Goal: Transaction & Acquisition: Book appointment/travel/reservation

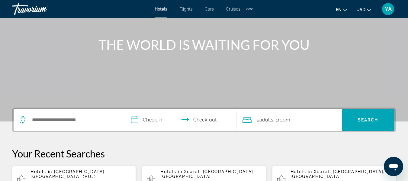
scroll to position [121, 0]
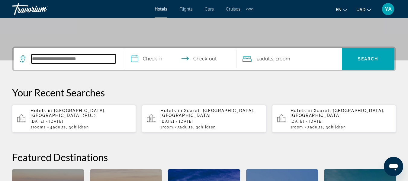
click at [79, 60] on input "Search widget" at bounding box center [73, 58] width 84 height 9
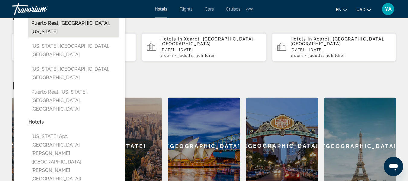
scroll to position [208, 0]
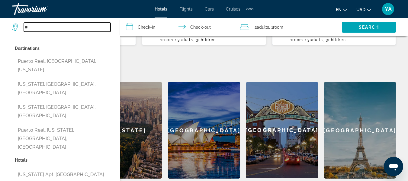
type input "*"
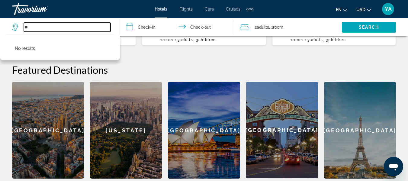
type input "*"
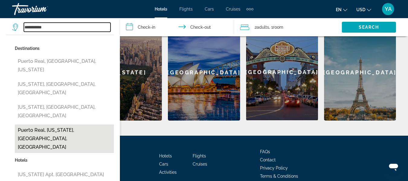
scroll to position [269, 0]
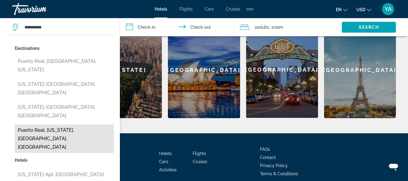
click at [63, 124] on button "Puerto Real, [US_STATE], [GEOGRAPHIC_DATA], [GEOGRAPHIC_DATA]" at bounding box center [64, 138] width 99 height 28
type input "**********"
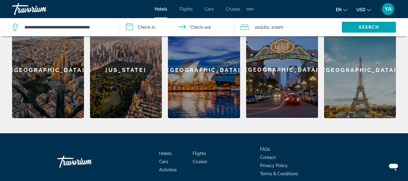
click at [160, 27] on input "**********" at bounding box center [178, 28] width 116 height 20
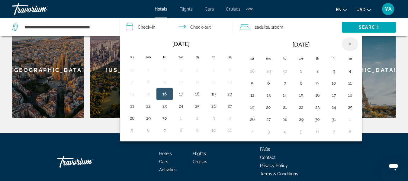
click at [351, 47] on th "Next month" at bounding box center [350, 43] width 16 height 13
click at [266, 121] on button "29" at bounding box center [269, 119] width 10 height 8
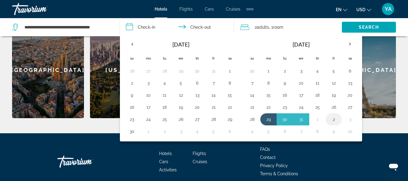
click at [335, 122] on button "2" at bounding box center [334, 119] width 10 height 8
type input "**********"
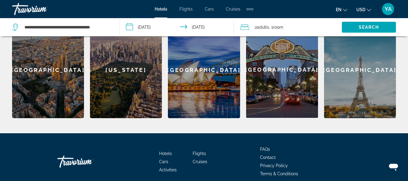
click at [305, 23] on div "2 Adult Adults , 1 Room rooms" at bounding box center [291, 27] width 102 height 8
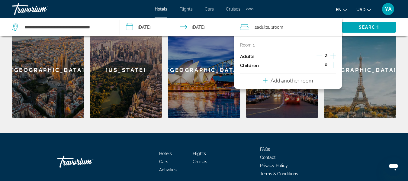
click at [333, 57] on icon "Increment adults" at bounding box center [333, 55] width 5 height 5
click at [332, 67] on icon "Increment children" at bounding box center [333, 64] width 5 height 7
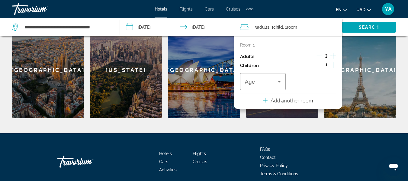
click at [332, 67] on icon "Increment children" at bounding box center [333, 64] width 5 height 7
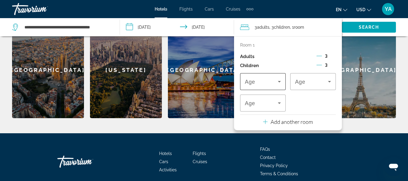
click at [260, 86] on div "Travelers: 3 adults, 3 children" at bounding box center [263, 81] width 36 height 17
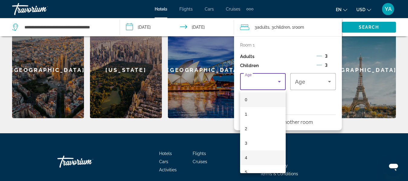
scroll to position [60, 0]
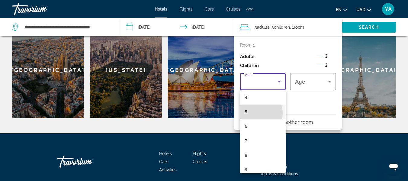
click at [255, 113] on mat-option "5" at bounding box center [263, 112] width 46 height 15
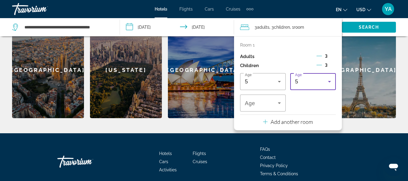
click at [307, 85] on div "5" at bounding box center [311, 81] width 33 height 7
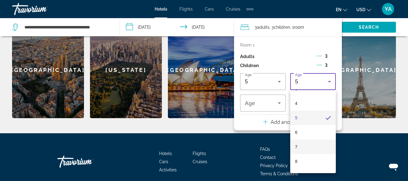
scroll to position [67, 0]
click at [304, 123] on mat-option "6" at bounding box center [313, 120] width 46 height 15
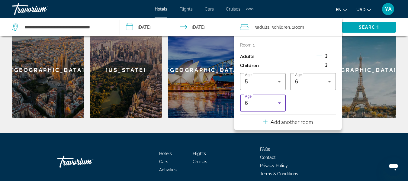
click at [280, 105] on icon "Travelers: 3 adults, 3 children" at bounding box center [279, 102] width 7 height 7
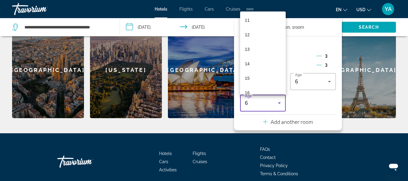
scroll to position [183, 0]
click at [260, 44] on mat-option "14" at bounding box center [263, 41] width 46 height 15
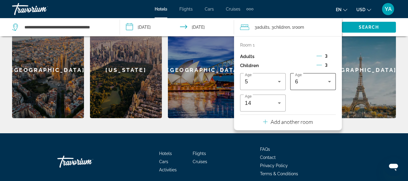
click at [321, 83] on div "6" at bounding box center [311, 81] width 33 height 7
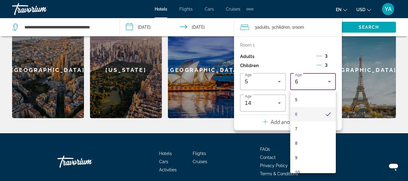
scroll to position [62, 0]
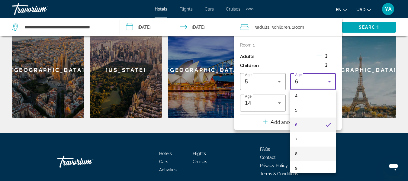
click at [307, 153] on mat-option "8" at bounding box center [313, 154] width 46 height 15
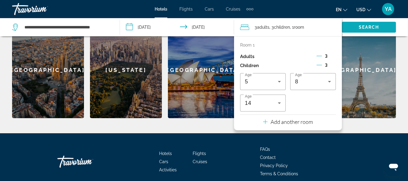
click at [359, 28] on span "Search" at bounding box center [369, 27] width 21 height 5
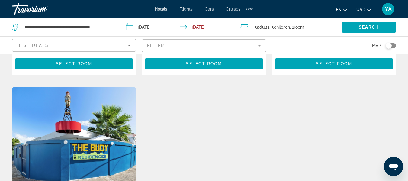
scroll to position [91, 0]
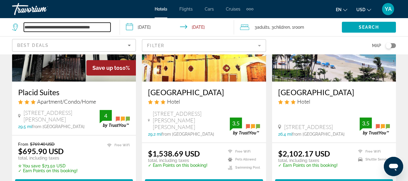
drag, startPoint x: 50, startPoint y: 27, endPoint x: 23, endPoint y: 27, distance: 26.9
click at [23, 27] on div "**********" at bounding box center [61, 27] width 99 height 9
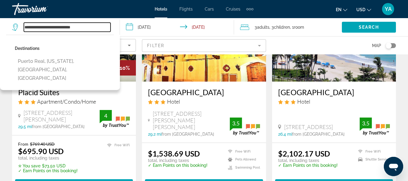
click at [95, 26] on input "**********" at bounding box center [67, 27] width 87 height 9
drag, startPoint x: 48, startPoint y: 27, endPoint x: 0, endPoint y: 8, distance: 51.1
click at [0, 11] on div "**********" at bounding box center [204, -1] width 408 height 181
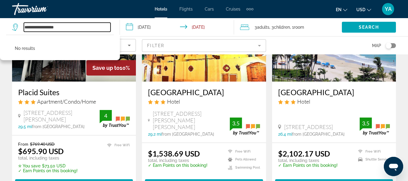
click at [33, 26] on input "**********" at bounding box center [67, 27] width 87 height 9
drag, startPoint x: 66, startPoint y: 26, endPoint x: 31, endPoint y: 22, distance: 35.0
click at [31, 22] on div "**********" at bounding box center [63, 27] width 102 height 18
type input "*"
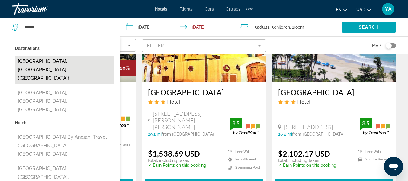
click at [55, 60] on button "[GEOGRAPHIC_DATA], [GEOGRAPHIC_DATA] ([GEOGRAPHIC_DATA])" at bounding box center [64, 70] width 99 height 28
type input "**********"
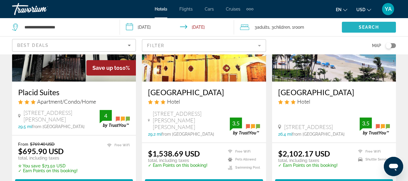
click at [355, 31] on span "Search widget" at bounding box center [369, 27] width 54 height 15
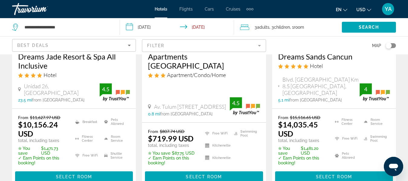
scroll to position [1025, 0]
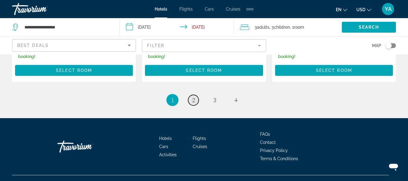
click at [195, 97] on span "2" at bounding box center [193, 100] width 3 height 7
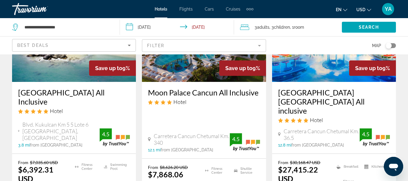
scroll to position [30, 0]
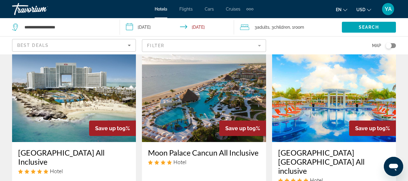
click at [190, 27] on input "**********" at bounding box center [178, 28] width 116 height 20
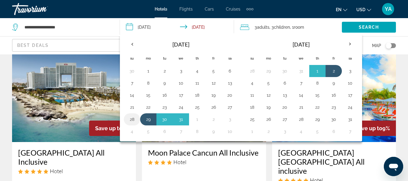
click at [131, 120] on button "28" at bounding box center [132, 119] width 10 height 8
click at [217, 120] on button "2" at bounding box center [214, 119] width 10 height 8
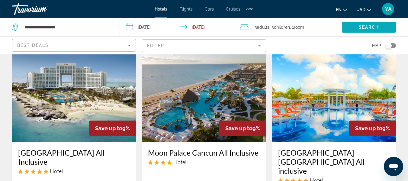
click at [369, 27] on span "Search" at bounding box center [369, 27] width 21 height 5
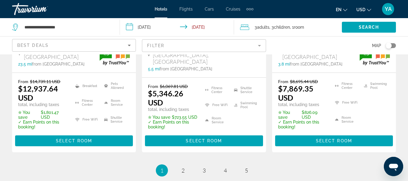
scroll to position [1025, 0]
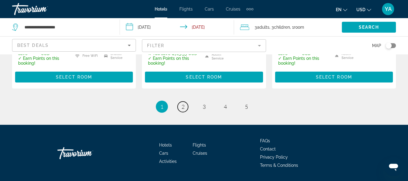
drag, startPoint x: 261, startPoint y: 123, endPoint x: 195, endPoint y: 90, distance: 73.8
click at [181, 102] on link "page 2" at bounding box center [183, 107] width 11 height 11
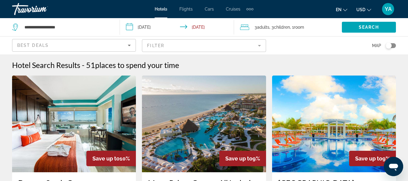
click at [178, 46] on mat-form-field "Filter" at bounding box center [204, 45] width 124 height 13
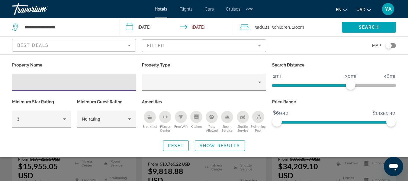
scroll to position [30, 0]
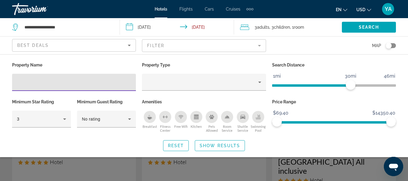
click at [170, 24] on input "**********" at bounding box center [178, 28] width 116 height 20
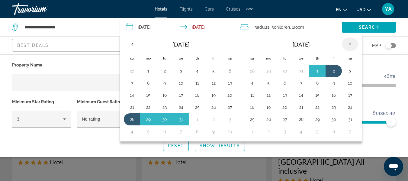
click at [348, 45] on th "Next month" at bounding box center [350, 43] width 16 height 13
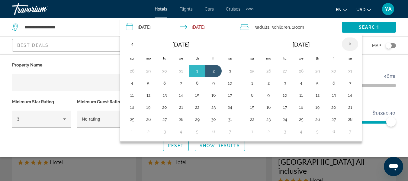
click at [348, 45] on th "Next month" at bounding box center [350, 43] width 16 height 13
click at [347, 46] on th "Next month" at bounding box center [350, 43] width 16 height 13
click at [255, 82] on button "7" at bounding box center [252, 83] width 10 height 8
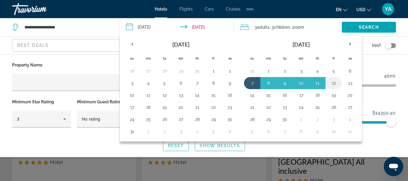
click at [334, 85] on button "12" at bounding box center [334, 83] width 10 height 8
type input "**********"
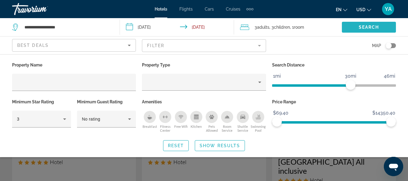
click at [373, 26] on span "Search" at bounding box center [369, 27] width 21 height 5
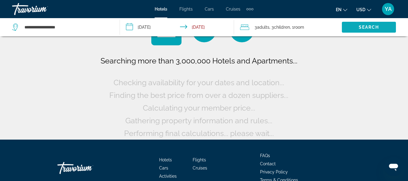
scroll to position [0, 0]
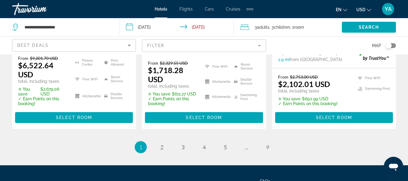
scroll to position [937, 0]
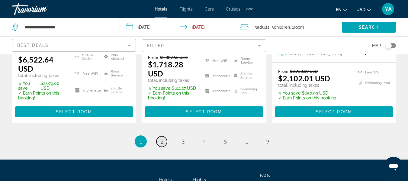
click at [163, 138] on span "2" at bounding box center [161, 141] width 3 height 7
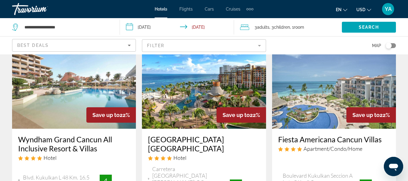
scroll to position [91, 0]
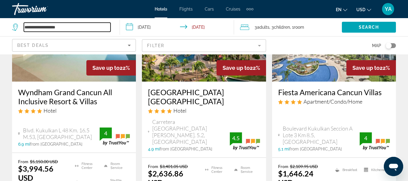
drag, startPoint x: 60, startPoint y: 31, endPoint x: 28, endPoint y: 27, distance: 32.9
click at [33, 31] on input "**********" at bounding box center [67, 27] width 87 height 9
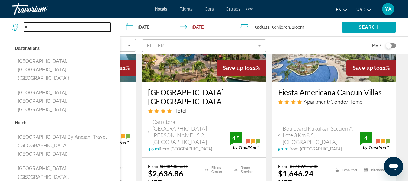
type input "*"
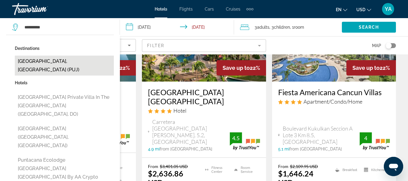
click at [81, 65] on button "[GEOGRAPHIC_DATA], [GEOGRAPHIC_DATA] (PUJ)" at bounding box center [64, 66] width 99 height 20
type input "**********"
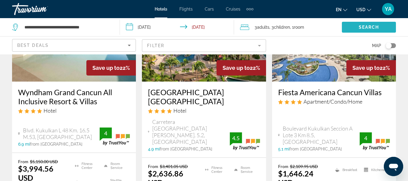
click at [374, 28] on span "Search" at bounding box center [369, 27] width 21 height 5
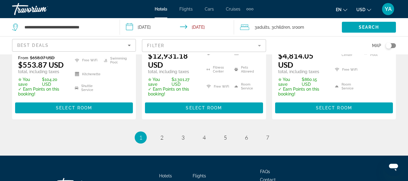
scroll to position [997, 0]
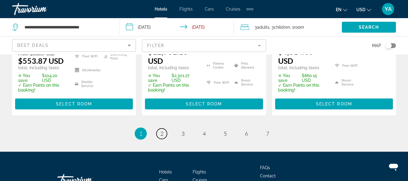
click at [160, 128] on link "page 2" at bounding box center [162, 133] width 11 height 11
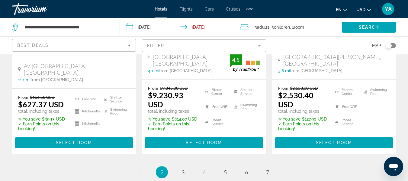
scroll to position [937, 0]
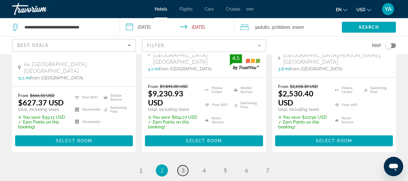
click at [183, 167] on span "3" at bounding box center [183, 170] width 3 height 7
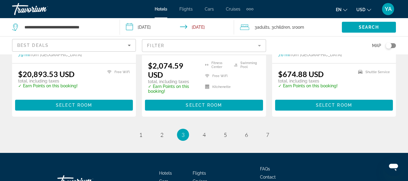
scroll to position [906, 0]
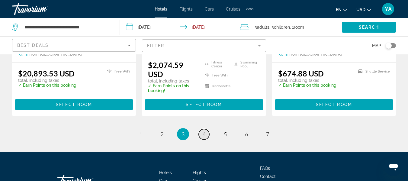
click at [205, 131] on span "4" at bounding box center [204, 134] width 3 height 7
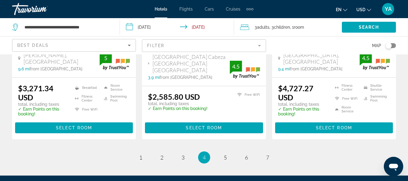
scroll to position [926, 0]
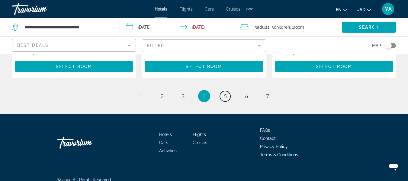
click at [224, 92] on link "page 5" at bounding box center [225, 96] width 11 height 11
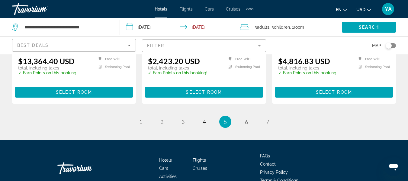
scroll to position [906, 0]
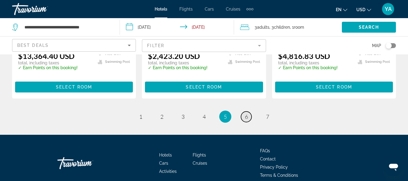
click at [244, 111] on link "page 6" at bounding box center [246, 116] width 11 height 11
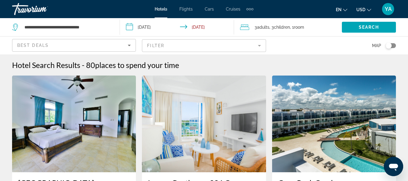
click at [70, 41] on div "Best Deals" at bounding box center [74, 47] width 114 height 17
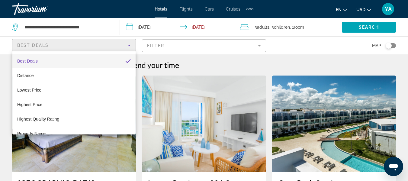
click at [71, 29] on div at bounding box center [204, 90] width 408 height 181
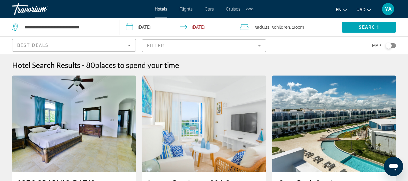
click at [102, 22] on div "**********" at bounding box center [63, 27] width 102 height 18
click at [100, 30] on input "**********" at bounding box center [67, 27] width 87 height 9
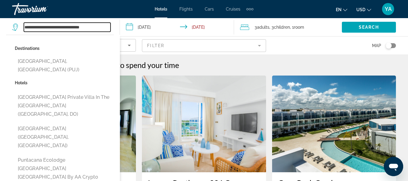
drag, startPoint x: 100, startPoint y: 30, endPoint x: 0, endPoint y: 29, distance: 100.0
click at [0, 30] on app-destination-search "**********" at bounding box center [60, 27] width 120 height 18
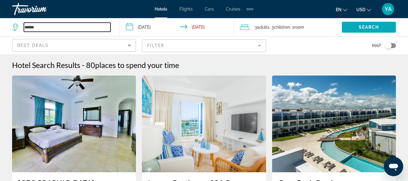
type input "******"
click at [356, 28] on span "Search widget" at bounding box center [369, 27] width 54 height 15
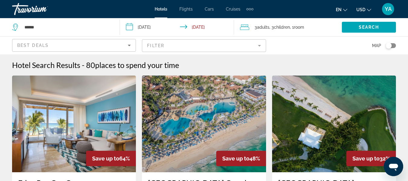
click at [44, 32] on div "******" at bounding box center [63, 27] width 102 height 18
drag, startPoint x: 40, startPoint y: 26, endPoint x: 0, endPoint y: 27, distance: 39.9
click at [0, 27] on app-destination-search "******" at bounding box center [60, 27] width 120 height 18
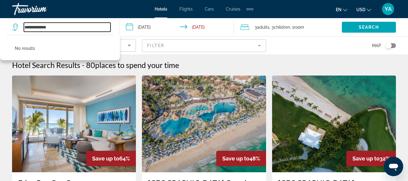
click at [68, 31] on input "**********" at bounding box center [67, 27] width 87 height 9
type input "*"
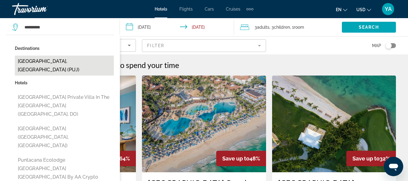
click at [89, 63] on button "[GEOGRAPHIC_DATA], [GEOGRAPHIC_DATA] (PUJ)" at bounding box center [64, 66] width 99 height 20
type input "**********"
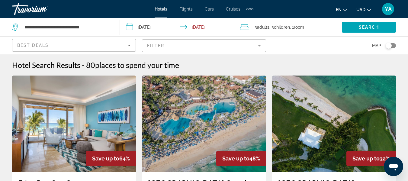
click at [293, 30] on span ", 1 Room rooms" at bounding box center [297, 27] width 14 height 8
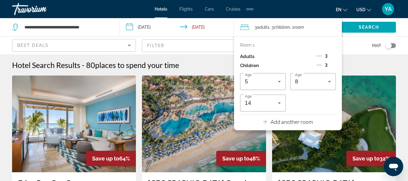
click at [211, 31] on input "**********" at bounding box center [178, 28] width 116 height 20
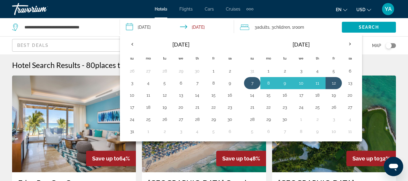
click at [254, 84] on button "7" at bounding box center [252, 83] width 10 height 8
click at [338, 84] on button "12" at bounding box center [334, 83] width 10 height 8
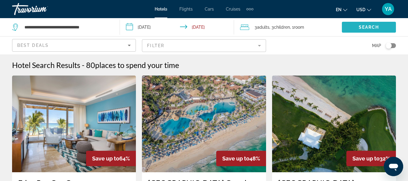
click at [357, 28] on span "Search widget" at bounding box center [369, 27] width 54 height 15
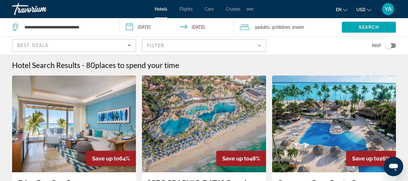
click at [278, 27] on span "Children" at bounding box center [282, 27] width 16 height 5
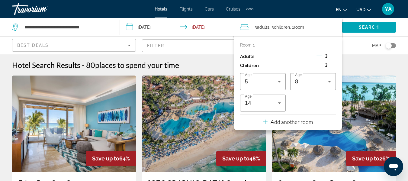
click at [322, 56] on icon "Decrement adults" at bounding box center [319, 56] width 5 height 0
click at [321, 64] on icon "Decrement children" at bounding box center [319, 64] width 5 height 5
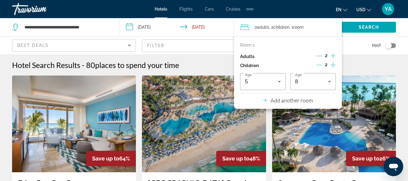
click at [297, 100] on p "Add another room" at bounding box center [292, 100] width 42 height 7
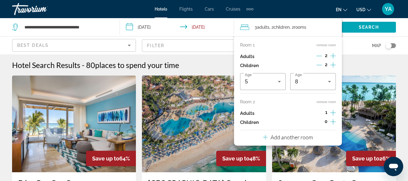
click at [334, 114] on icon "Increment adults" at bounding box center [333, 112] width 5 height 7
click at [332, 123] on icon "Increment children" at bounding box center [333, 121] width 5 height 7
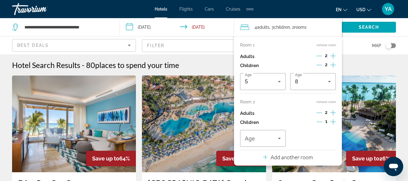
click at [332, 123] on icon "Increment children" at bounding box center [333, 121] width 5 height 7
click at [275, 141] on span "Travelers: 4 adults, 4 children" at bounding box center [261, 138] width 33 height 7
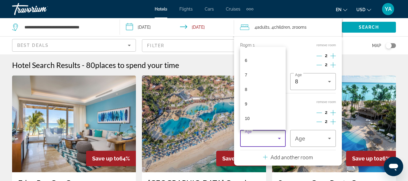
scroll to position [151, 0]
click at [251, 107] on mat-option "14" at bounding box center [263, 108] width 46 height 15
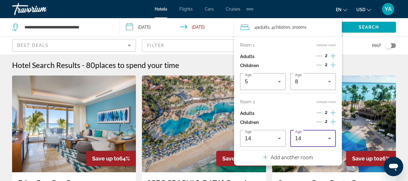
click at [315, 134] on div "14" at bounding box center [313, 138] width 36 height 17
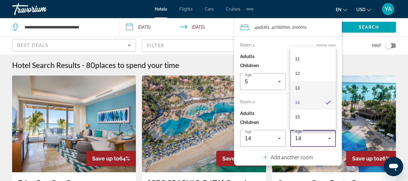
scroll to position [183, 0]
click at [304, 94] on mat-option "15" at bounding box center [313, 91] width 46 height 15
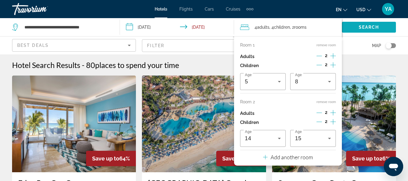
click at [357, 27] on span "Search widget" at bounding box center [369, 27] width 54 height 15
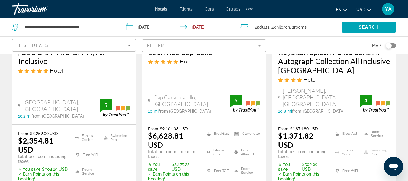
scroll to position [967, 0]
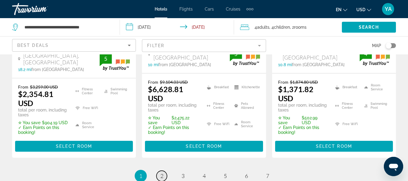
click at [158, 171] on link "page 2" at bounding box center [162, 176] width 11 height 11
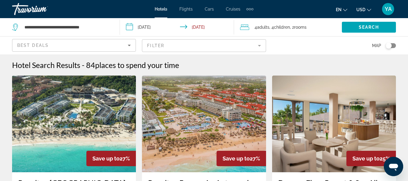
click at [112, 29] on div "**********" at bounding box center [63, 27] width 102 height 18
drag, startPoint x: 109, startPoint y: 28, endPoint x: 0, endPoint y: 18, distance: 109.5
click at [0, 18] on div "**********" at bounding box center [204, 90] width 408 height 181
paste input "**********"
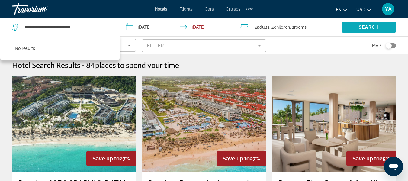
click at [364, 30] on span "Search widget" at bounding box center [369, 27] width 54 height 15
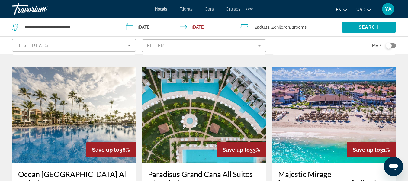
scroll to position [604, 0]
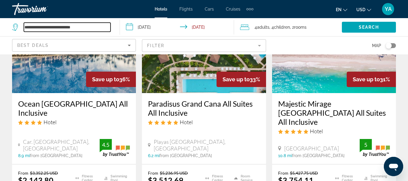
click at [65, 28] on input "**********" at bounding box center [67, 27] width 87 height 9
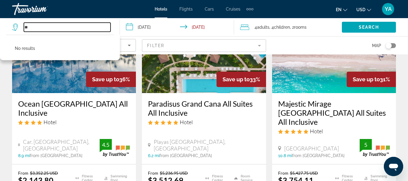
type input "*"
click at [41, 28] on input "**********" at bounding box center [67, 27] width 87 height 9
click at [40, 27] on input "**********" at bounding box center [67, 27] width 87 height 9
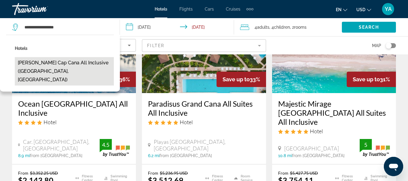
click at [69, 67] on button "[PERSON_NAME] Cap Cana All Inclusive ([GEOGRAPHIC_DATA], [GEOGRAPHIC_DATA])" at bounding box center [64, 71] width 99 height 28
type input "**********"
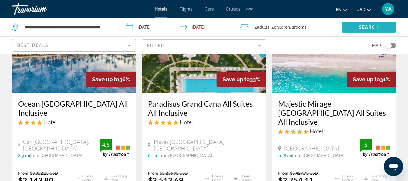
click at [352, 28] on span "Search widget" at bounding box center [369, 27] width 54 height 15
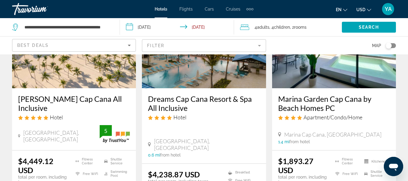
scroll to position [91, 0]
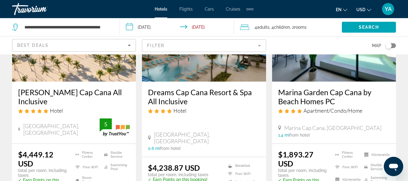
click at [58, 93] on h3 "[PERSON_NAME] Cap Cana All Inclusive" at bounding box center [74, 97] width 112 height 18
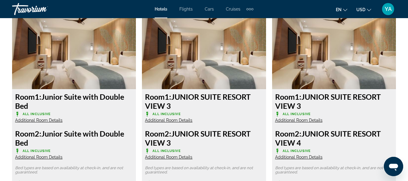
scroll to position [906, 0]
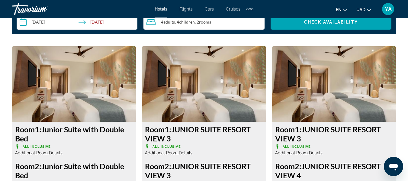
click at [101, 84] on img "Main content" at bounding box center [74, 84] width 124 height 76
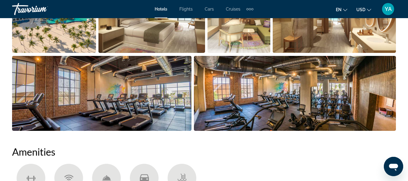
scroll to position [423, 0]
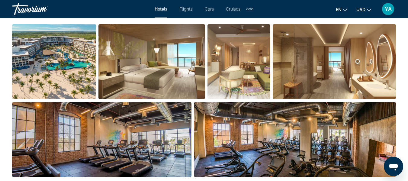
click at [169, 66] on img "Open full-screen image slider" at bounding box center [152, 61] width 107 height 75
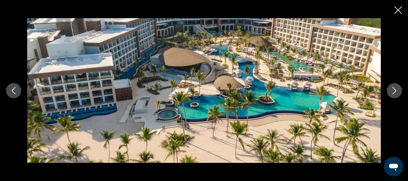
click at [396, 92] on icon "Next image" at bounding box center [394, 90] width 7 height 7
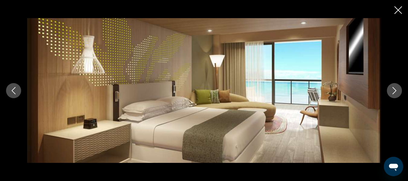
click at [396, 92] on icon "Next image" at bounding box center [394, 90] width 7 height 7
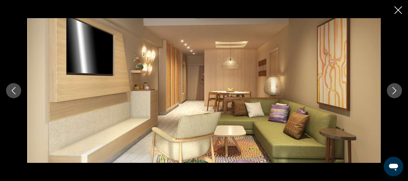
click at [393, 93] on icon "Next image" at bounding box center [394, 90] width 7 height 7
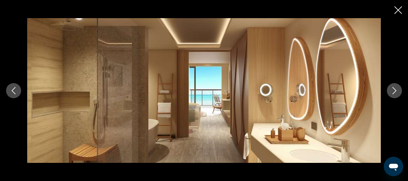
click at [393, 93] on icon "Next image" at bounding box center [394, 90] width 7 height 7
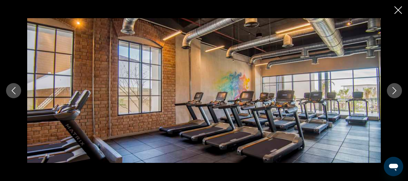
click at [393, 93] on icon "Next image" at bounding box center [394, 90] width 7 height 7
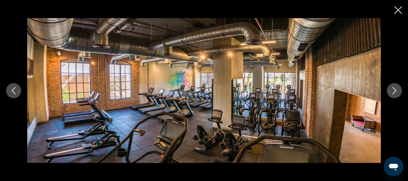
click at [393, 93] on icon "Next image" at bounding box center [394, 90] width 7 height 7
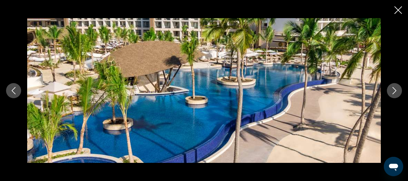
click at [393, 93] on icon "Next image" at bounding box center [394, 90] width 7 height 7
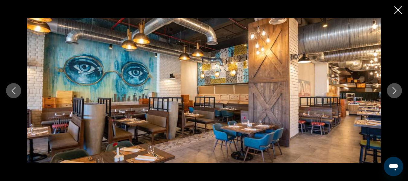
click at [393, 93] on icon "Next image" at bounding box center [394, 90] width 7 height 7
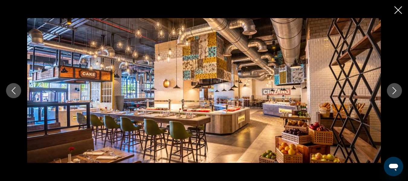
click at [393, 93] on icon "Next image" at bounding box center [394, 90] width 7 height 7
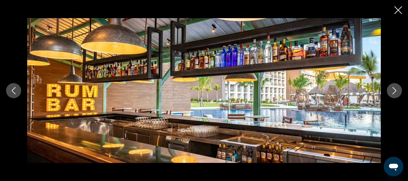
click at [393, 93] on icon "Next image" at bounding box center [394, 90] width 7 height 7
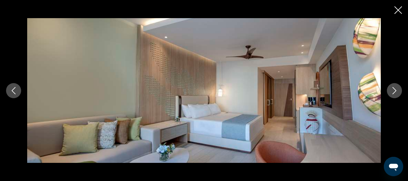
click at [393, 93] on icon "Next image" at bounding box center [394, 90] width 7 height 7
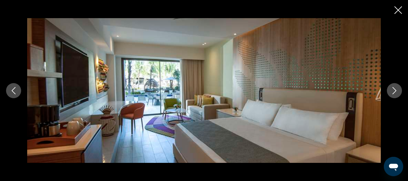
click at [393, 93] on icon "Next image" at bounding box center [394, 90] width 7 height 7
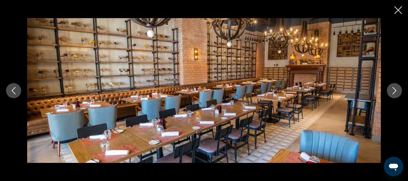
click at [393, 93] on icon "Next image" at bounding box center [394, 90] width 7 height 7
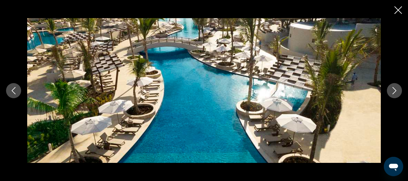
click at [393, 93] on icon "Next image" at bounding box center [394, 90] width 7 height 7
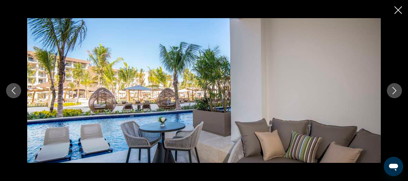
click at [393, 93] on icon "Next image" at bounding box center [394, 90] width 7 height 7
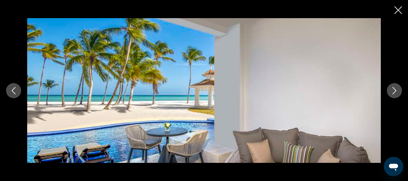
click at [393, 93] on icon "Next image" at bounding box center [394, 90] width 7 height 7
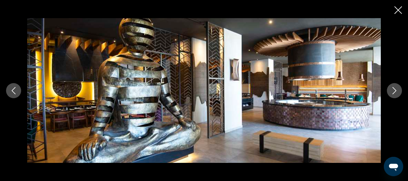
click at [393, 93] on icon "Next image" at bounding box center [394, 90] width 7 height 7
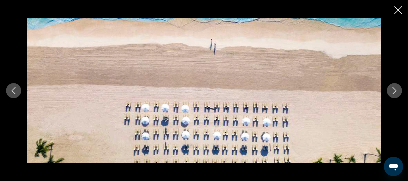
click at [393, 93] on icon "Next image" at bounding box center [394, 90] width 7 height 7
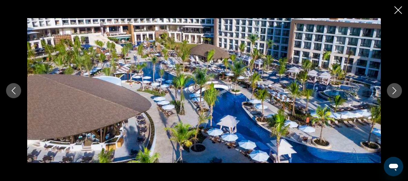
click at [393, 93] on icon "Next image" at bounding box center [394, 90] width 7 height 7
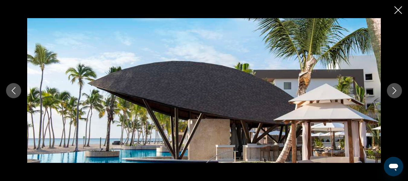
click at [393, 93] on icon "Next image" at bounding box center [394, 90] width 7 height 7
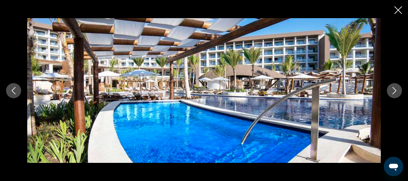
click at [396, 8] on icon "Close slideshow" at bounding box center [399, 10] width 8 height 8
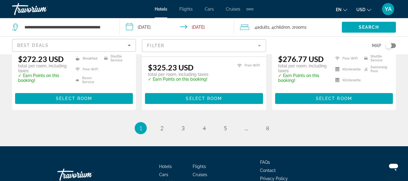
scroll to position [935, 0]
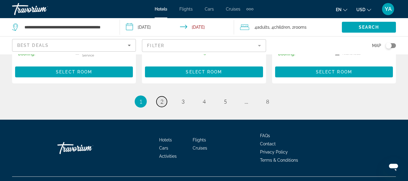
click at [161, 98] on span "2" at bounding box center [161, 101] width 3 height 7
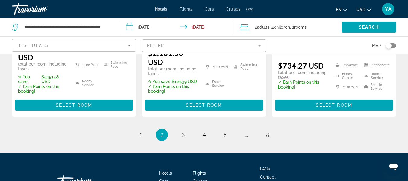
scroll to position [967, 0]
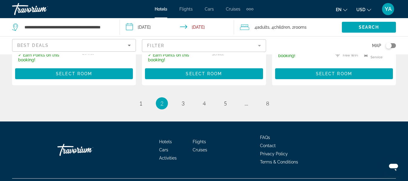
click at [133, 97] on ul "2 / 8 page 1 You're on page 2 page 3 page 4 page 5 page ... page 8" at bounding box center [204, 103] width 384 height 12
click at [141, 100] on span "1" at bounding box center [140, 103] width 3 height 7
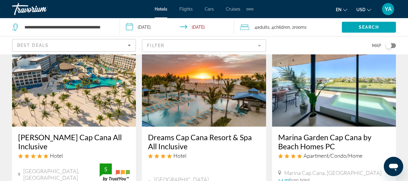
scroll to position [121, 0]
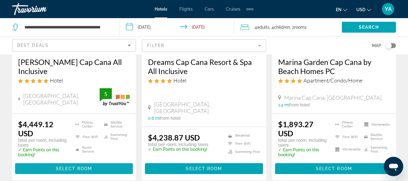
click at [59, 161] on span "Main content" at bounding box center [74, 168] width 118 height 15
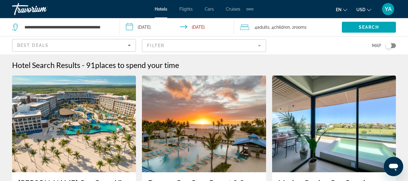
click at [163, 26] on input "**********" at bounding box center [178, 28] width 116 height 20
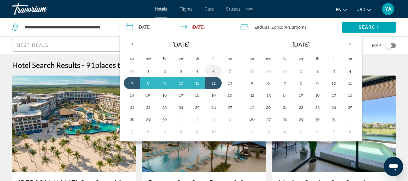
click at [213, 73] on button "5" at bounding box center [214, 71] width 10 height 8
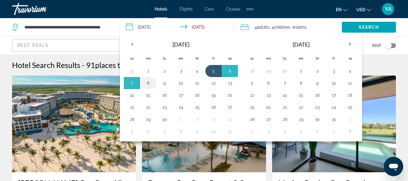
click at [147, 83] on button "8" at bounding box center [149, 83] width 10 height 8
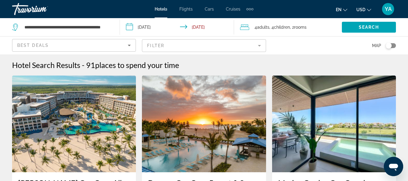
click at [161, 25] on input "**********" at bounding box center [178, 28] width 116 height 20
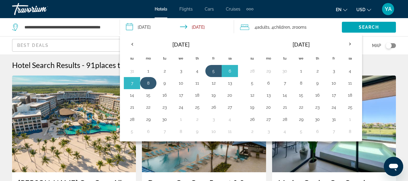
click at [150, 81] on button "8" at bounding box center [149, 83] width 10 height 8
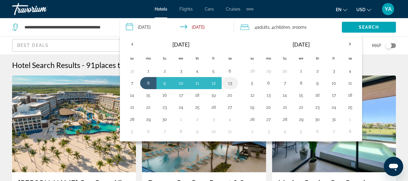
click at [233, 84] on button "13" at bounding box center [230, 83] width 10 height 8
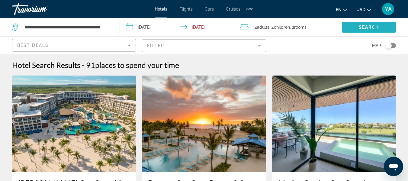
click at [369, 27] on span "Search" at bounding box center [369, 27] width 21 height 5
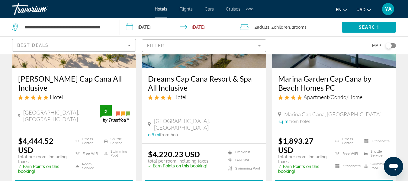
scroll to position [91, 0]
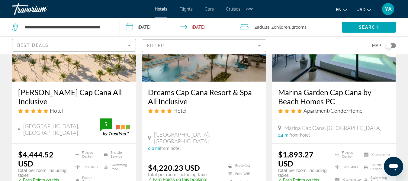
click at [172, 31] on input "**********" at bounding box center [178, 28] width 116 height 20
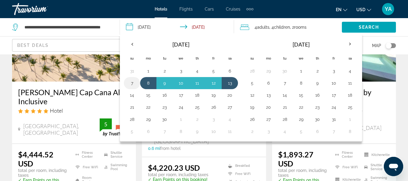
click at [134, 85] on button "7" at bounding box center [132, 83] width 10 height 8
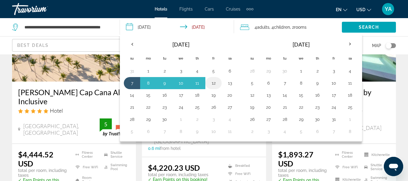
click at [215, 86] on button "12" at bounding box center [214, 83] width 10 height 8
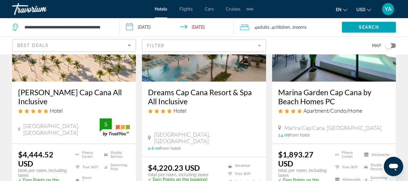
click at [272, 29] on span ", 4 Child Children" at bounding box center [280, 27] width 21 height 8
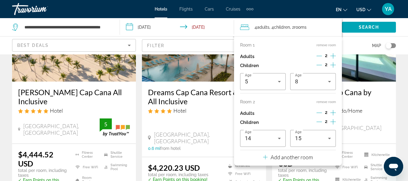
click at [159, 30] on input "**********" at bounding box center [178, 28] width 116 height 20
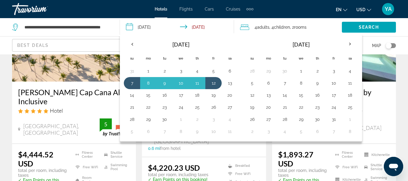
click at [294, 29] on span ", 2 Room rooms" at bounding box center [298, 27] width 17 height 8
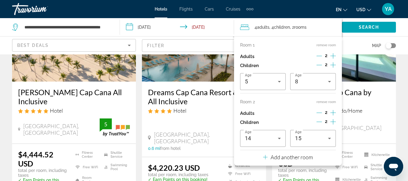
click at [334, 56] on icon "Increment adults" at bounding box center [333, 55] width 5 height 7
click at [334, 65] on icon "Increment children" at bounding box center [333, 64] width 5 height 7
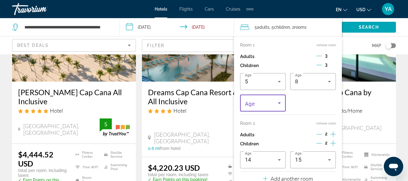
click at [273, 105] on span "Travelers: 5 adults, 5 children" at bounding box center [261, 102] width 33 height 7
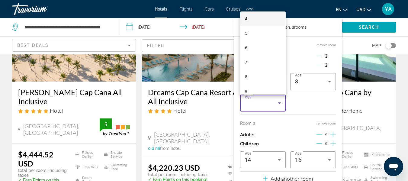
scroll to position [151, 0]
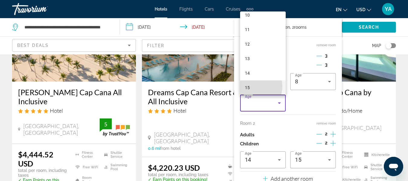
click at [252, 86] on mat-option "15" at bounding box center [263, 87] width 46 height 15
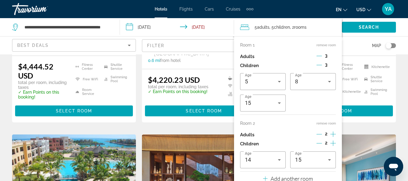
scroll to position [181, 0]
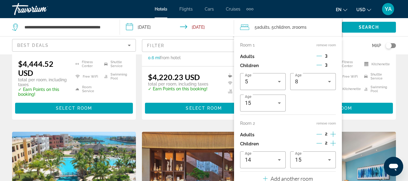
click at [330, 123] on button "remove room" at bounding box center [326, 123] width 19 height 4
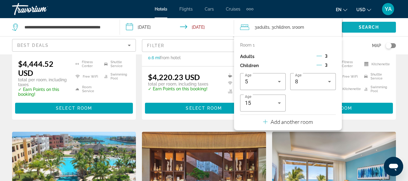
click at [357, 30] on span "Search widget" at bounding box center [369, 27] width 54 height 15
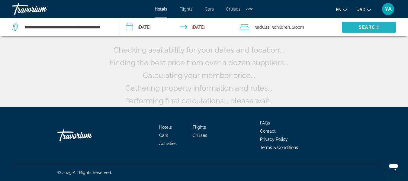
scroll to position [63, 0]
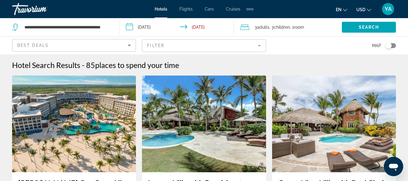
click at [163, 28] on input "**********" at bounding box center [178, 28] width 116 height 20
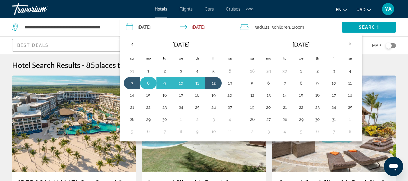
click at [152, 86] on button "8" at bounding box center [149, 83] width 10 height 8
click at [217, 84] on button "12" at bounding box center [214, 83] width 10 height 8
type input "**********"
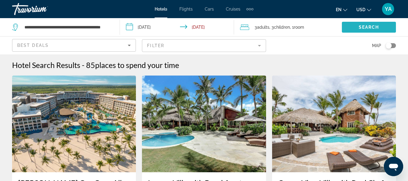
click at [355, 27] on span "Search widget" at bounding box center [369, 27] width 54 height 15
